Goal: Information Seeking & Learning: Learn about a topic

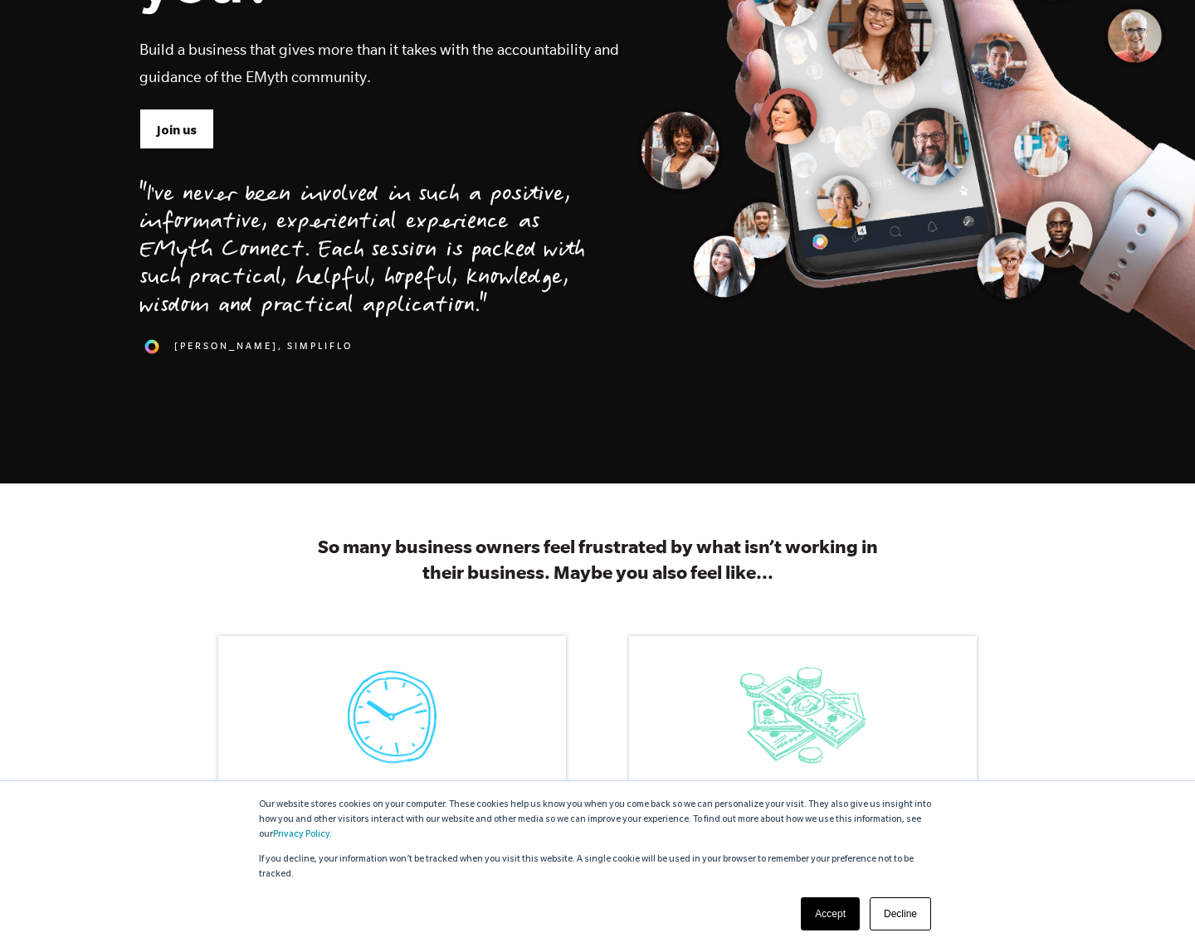
scroll to position [407, 0]
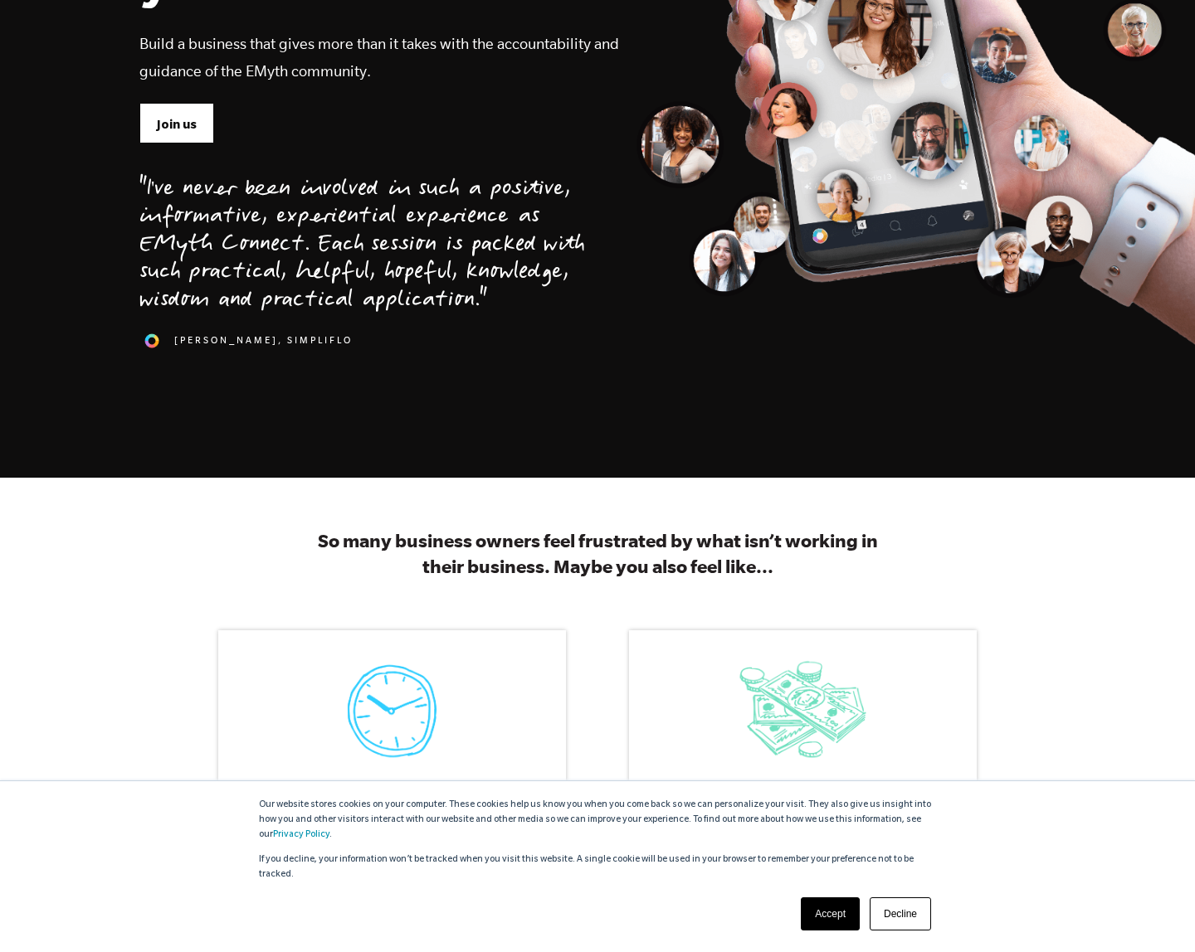
click at [833, 913] on link "Accept" at bounding box center [830, 914] width 59 height 33
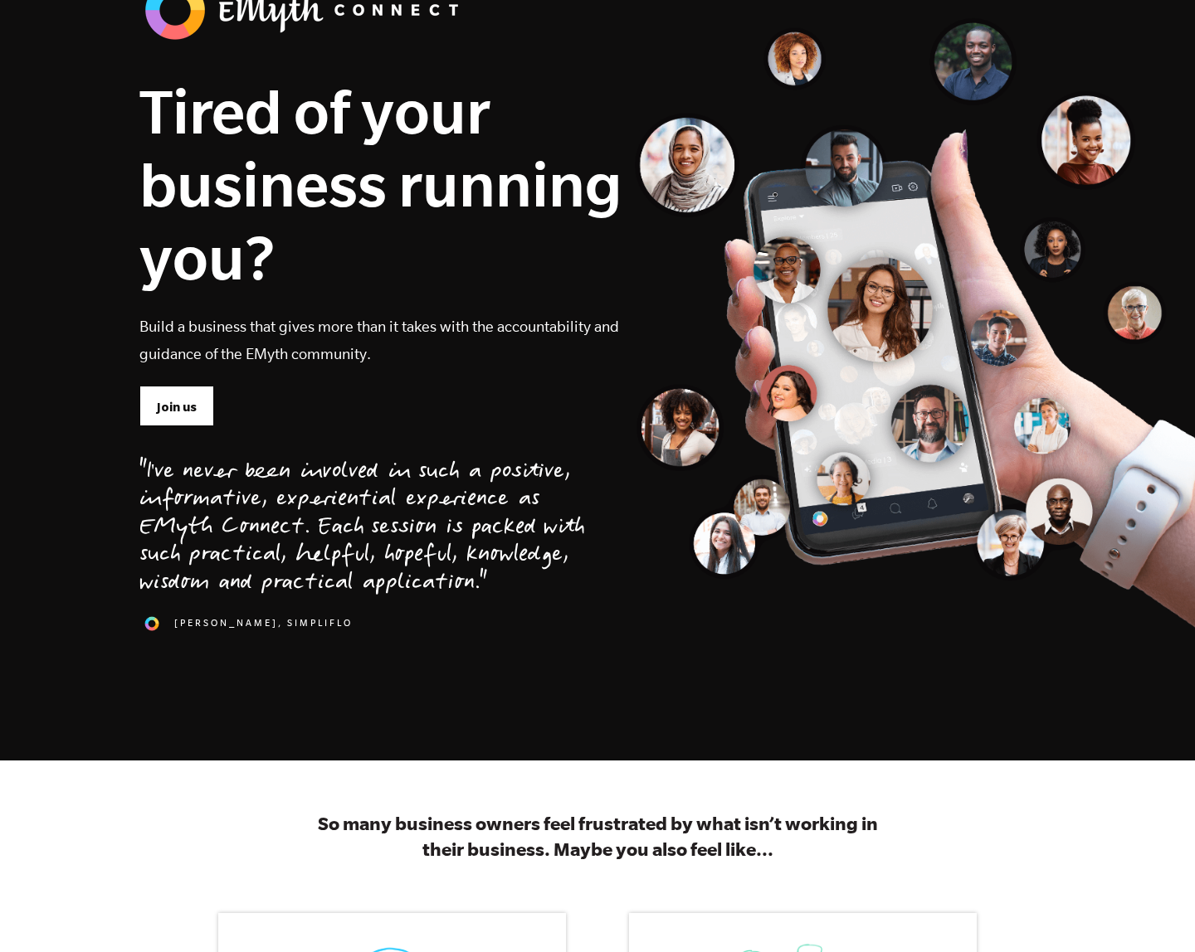
scroll to position [123, 0]
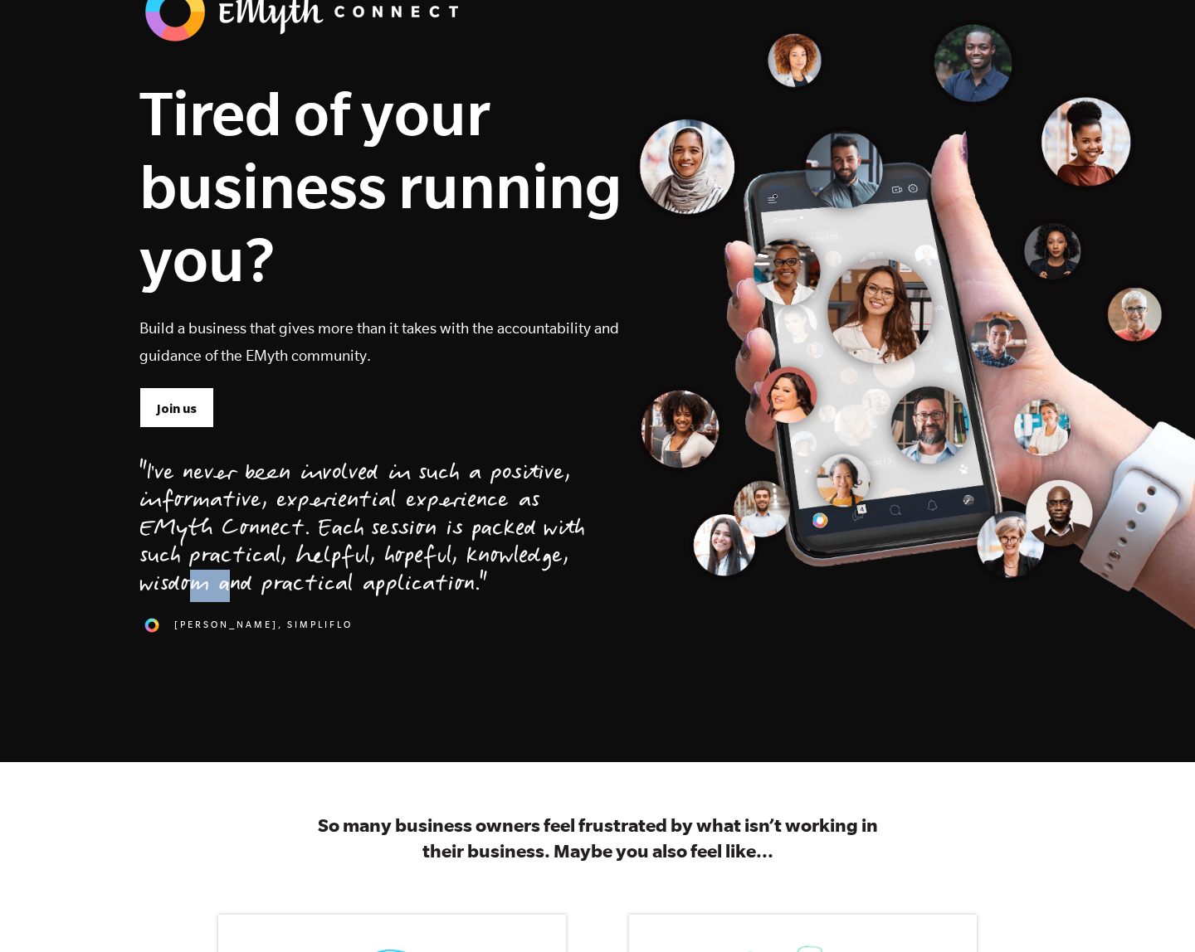
drag, startPoint x: 405, startPoint y: 556, endPoint x: 383, endPoint y: 554, distance: 21.6
click at [383, 554] on div ""I've never been involved in such a positive, informative, experiential experie…" at bounding box center [362, 530] width 446 height 139
click at [453, 558] on div ""I've never been involved in such a positive, informative, experiential experie…" at bounding box center [362, 530] width 446 height 139
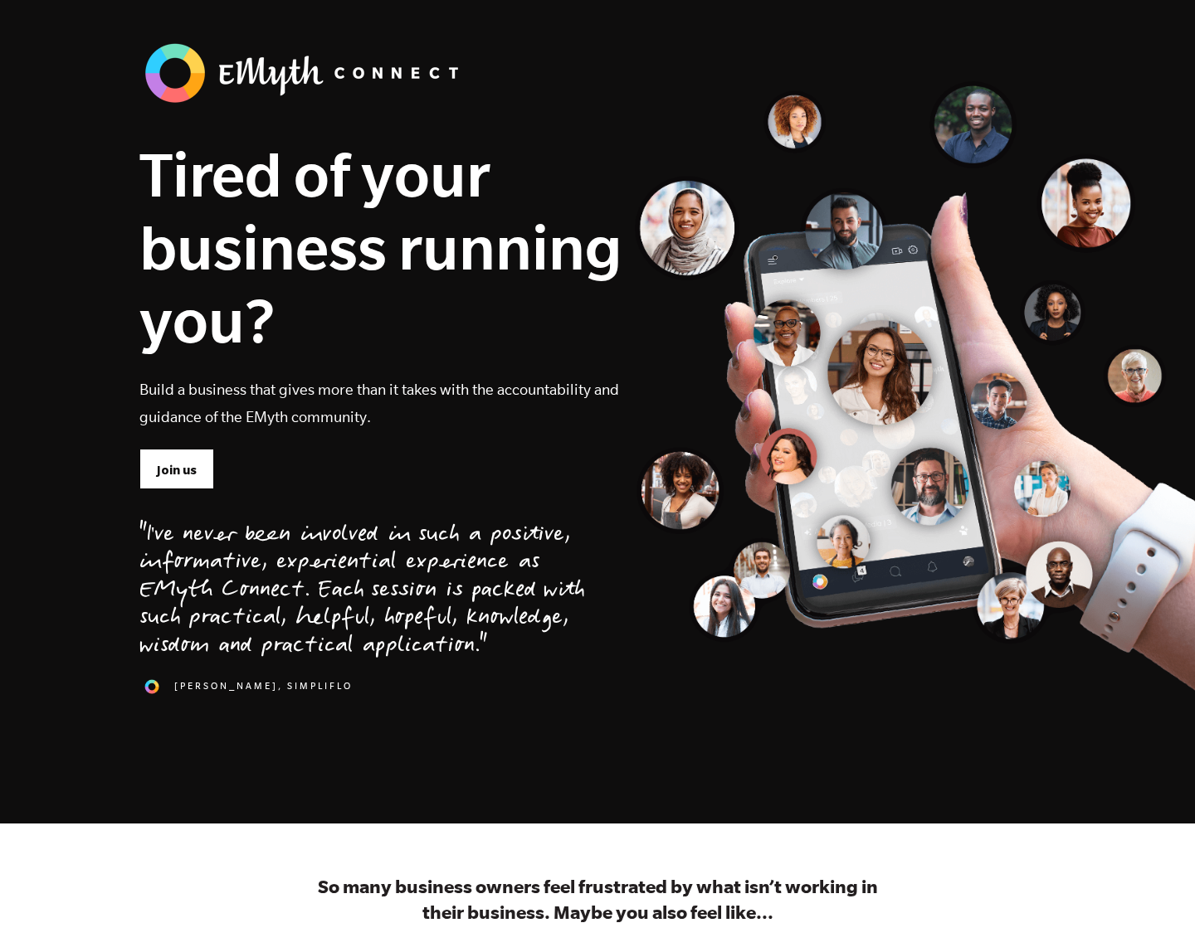
scroll to position [0, 0]
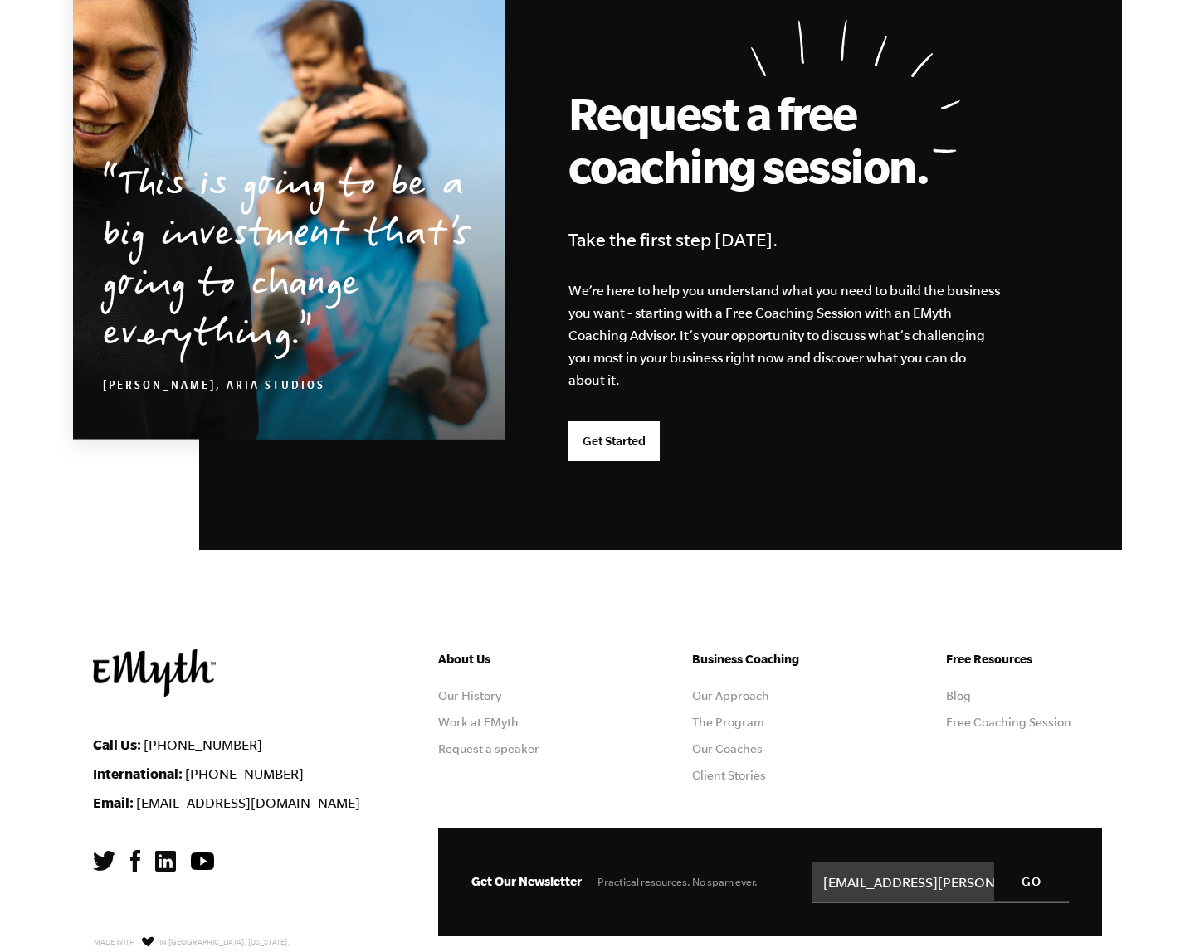
scroll to position [4162, 0]
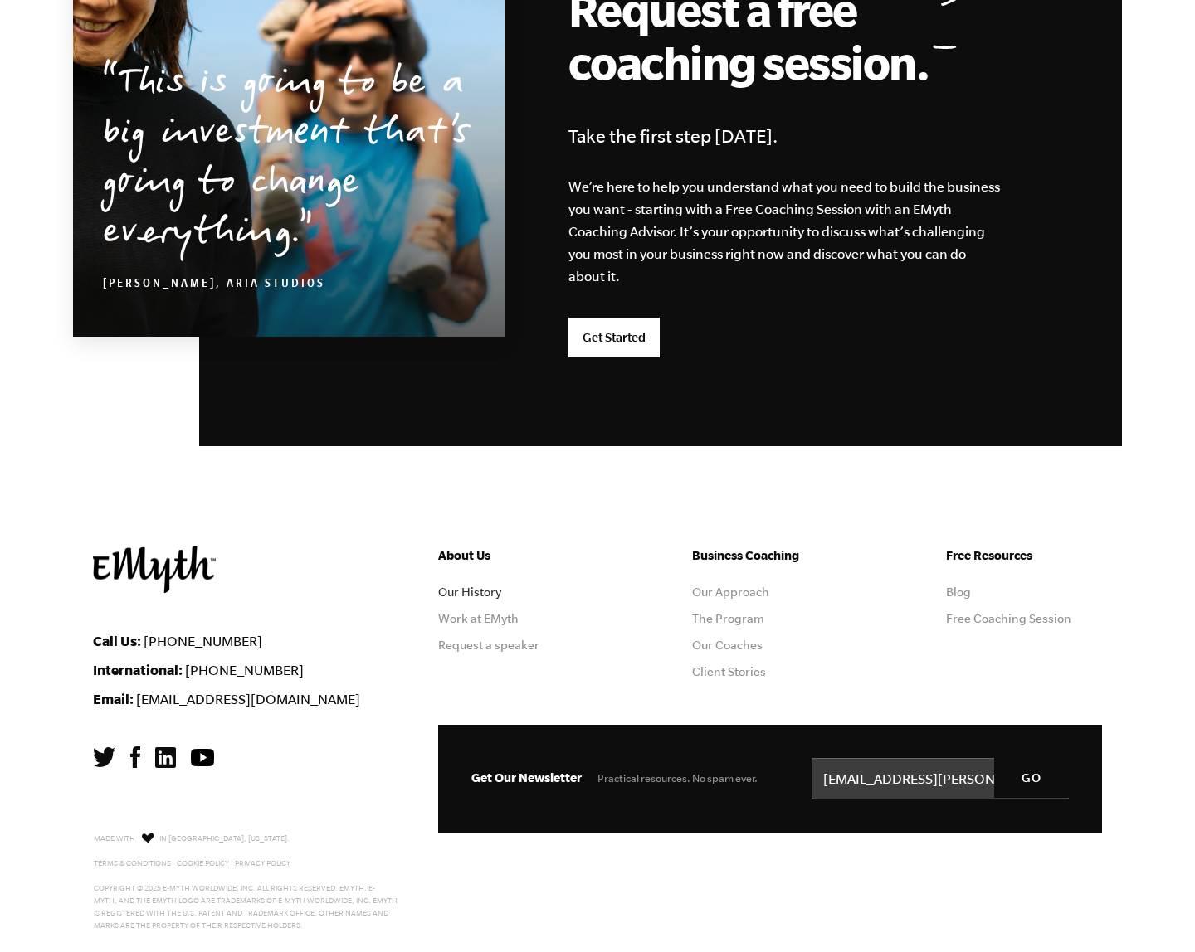
click at [455, 593] on link "Our History" at bounding box center [469, 592] width 63 height 13
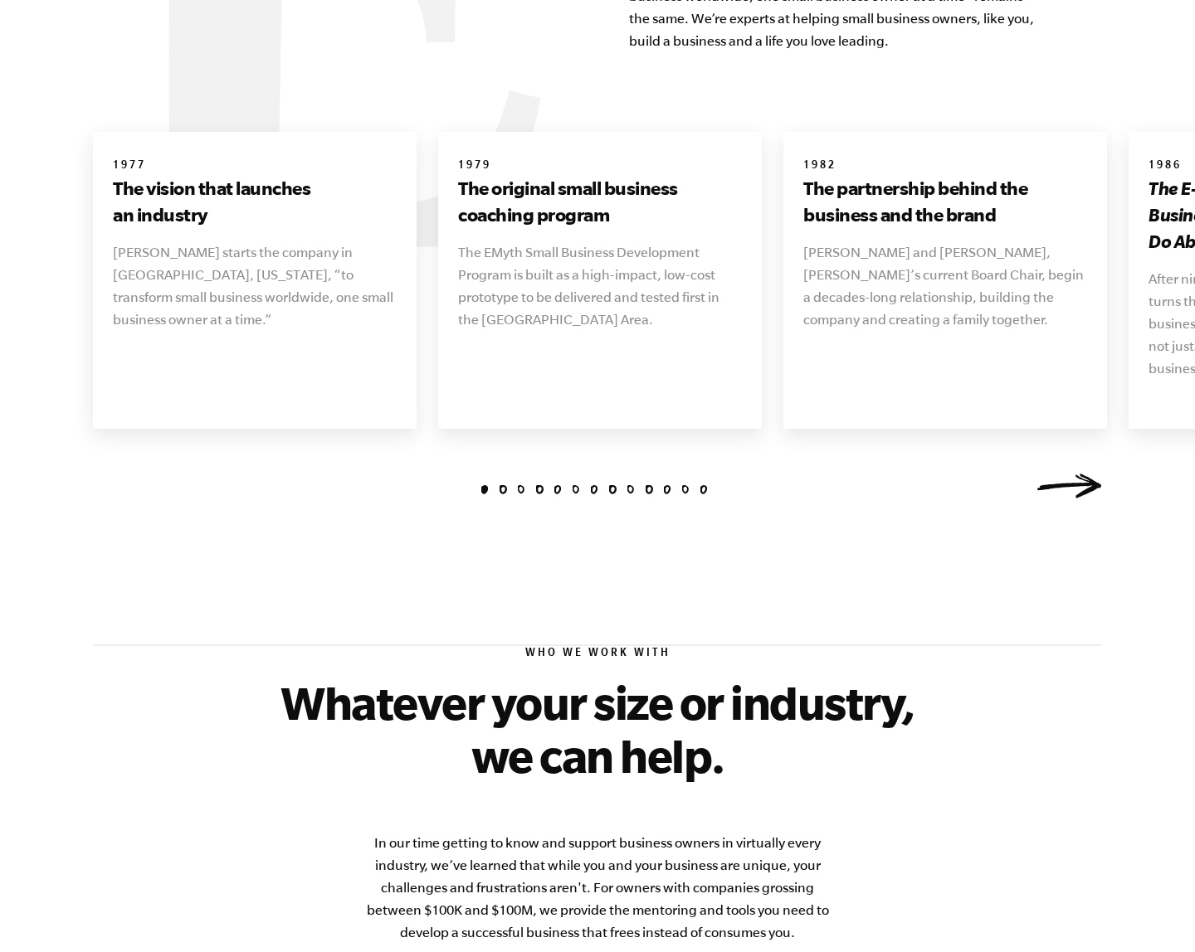
scroll to position [1901, 0]
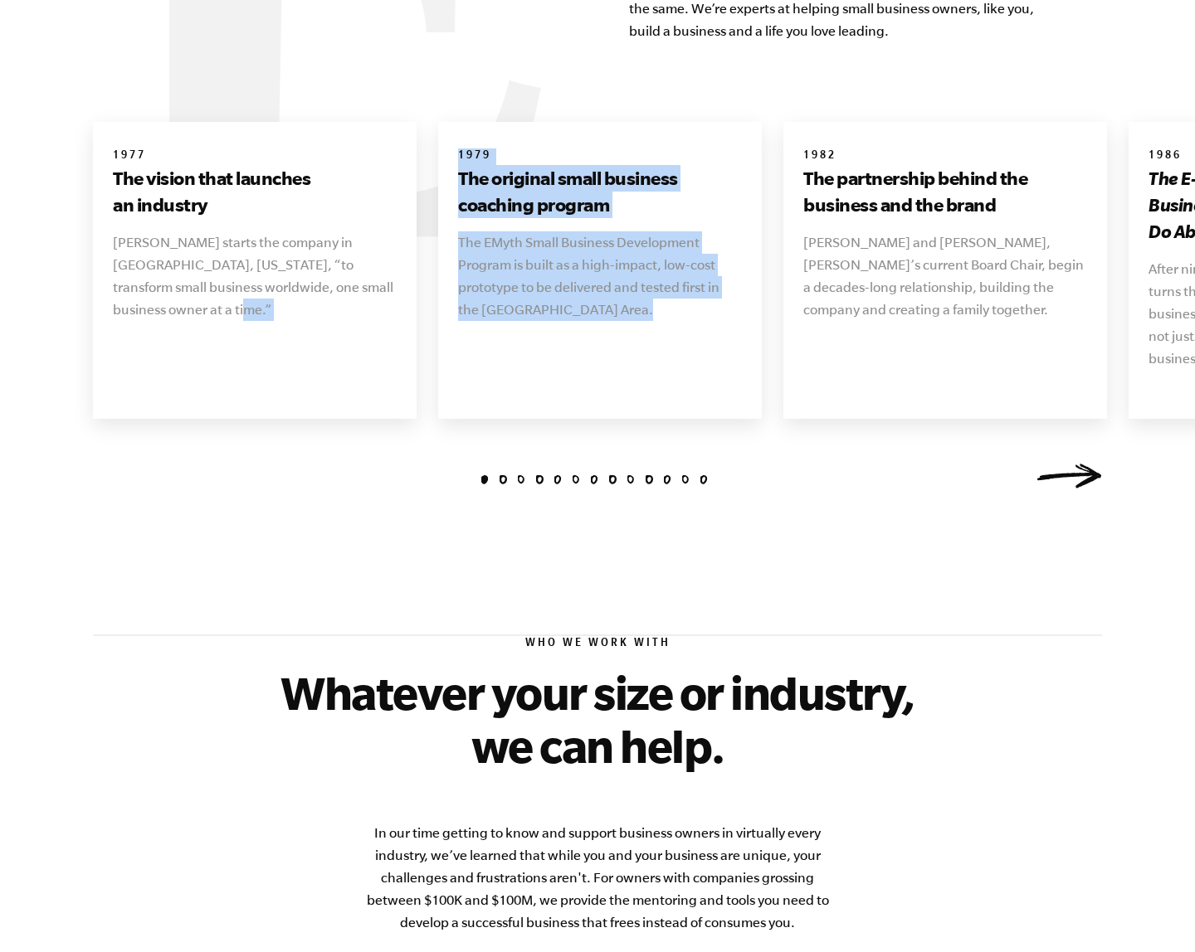
drag, startPoint x: 657, startPoint y: 343, endPoint x: 183, endPoint y: 335, distance: 474.6
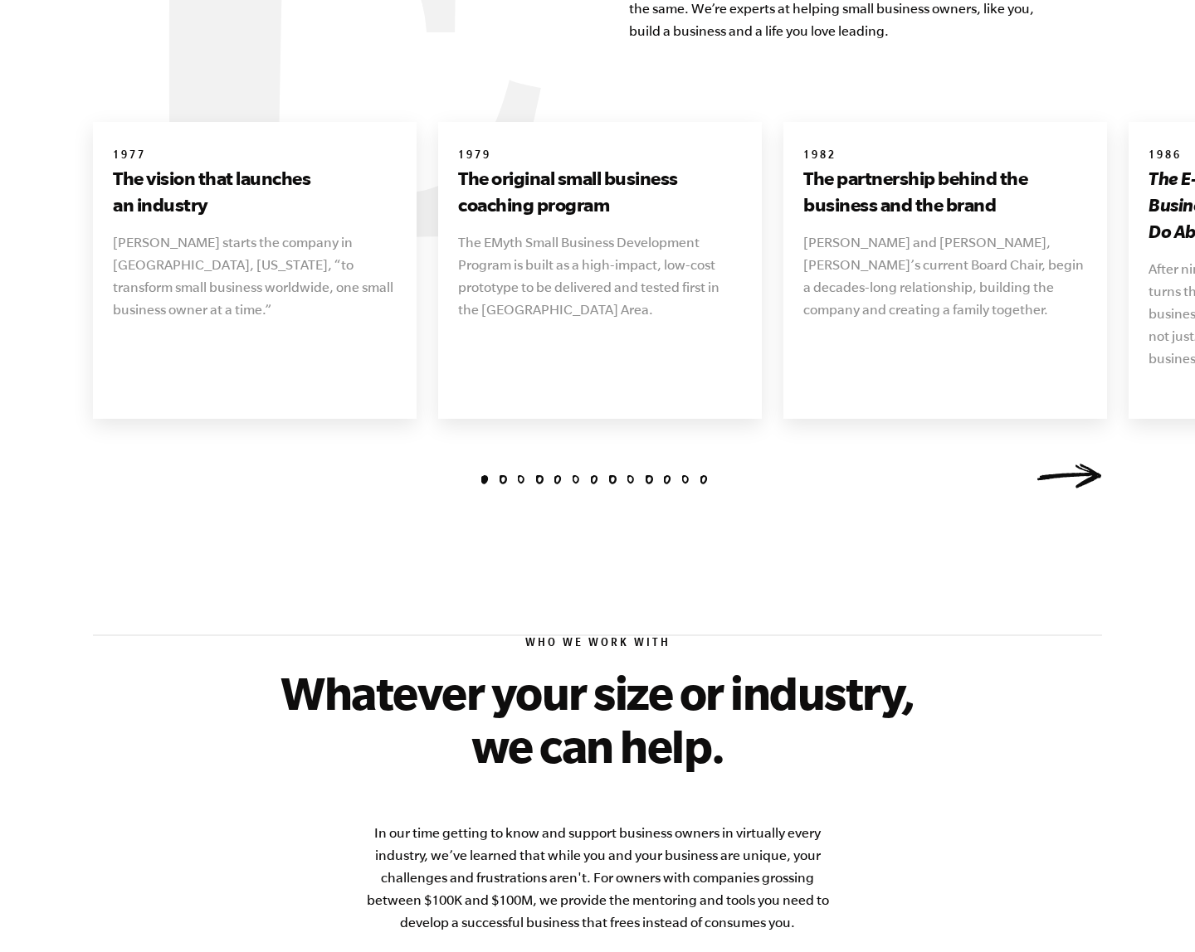
drag, startPoint x: 433, startPoint y: 273, endPoint x: 135, endPoint y: 265, distance: 297.9
click at [1088, 464] on link "Next" at bounding box center [1068, 476] width 66 height 25
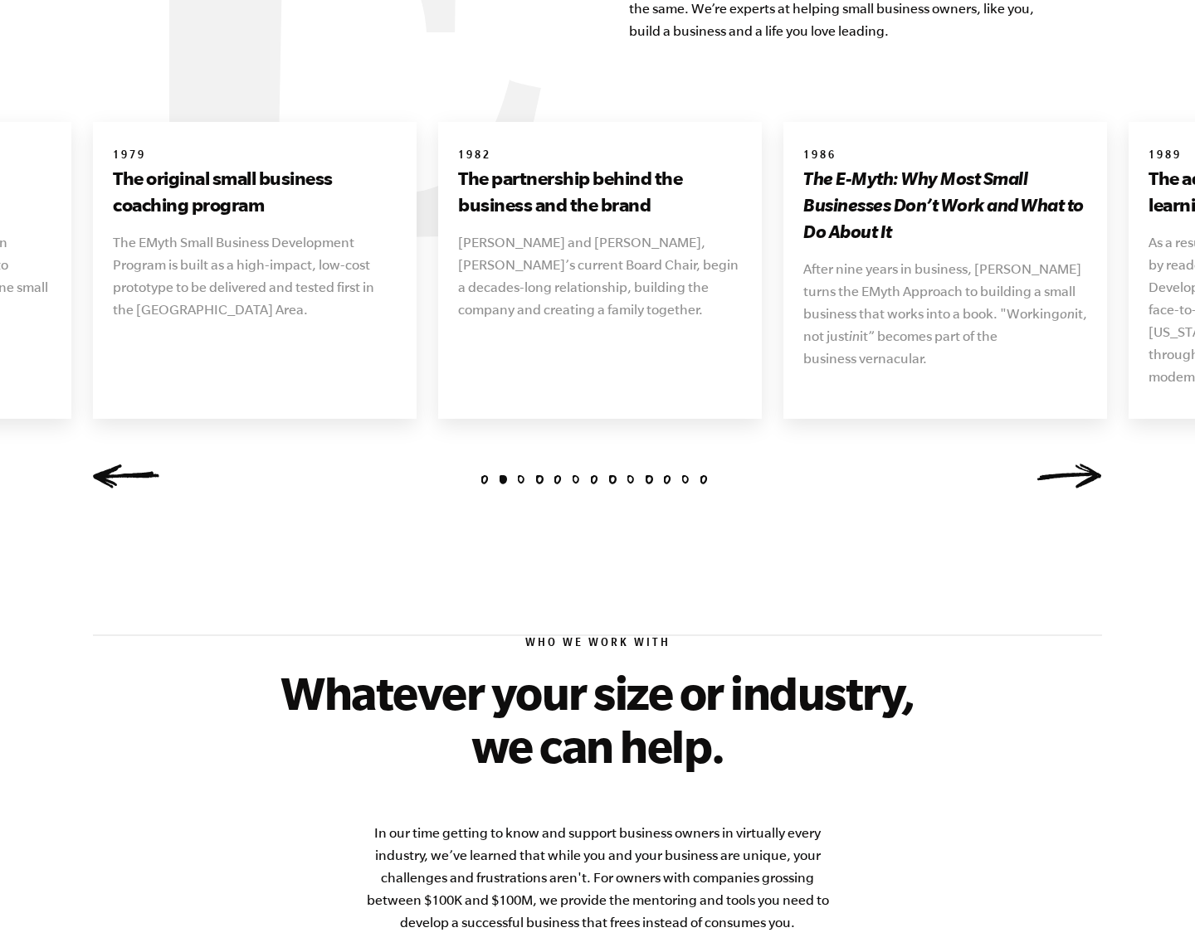
click at [1088, 464] on link "Next" at bounding box center [1068, 476] width 66 height 25
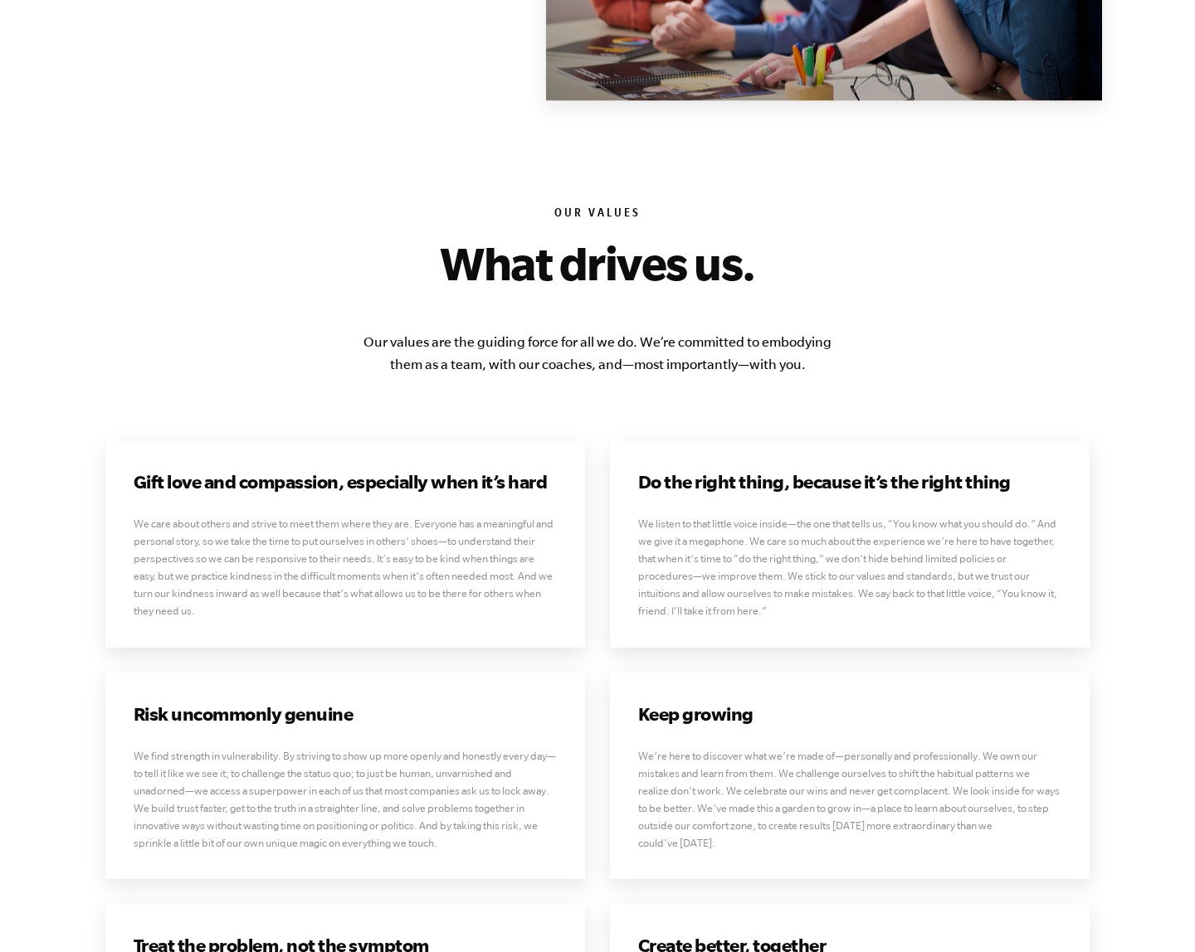
scroll to position [3714, 0]
